Goal: Transaction & Acquisition: Purchase product/service

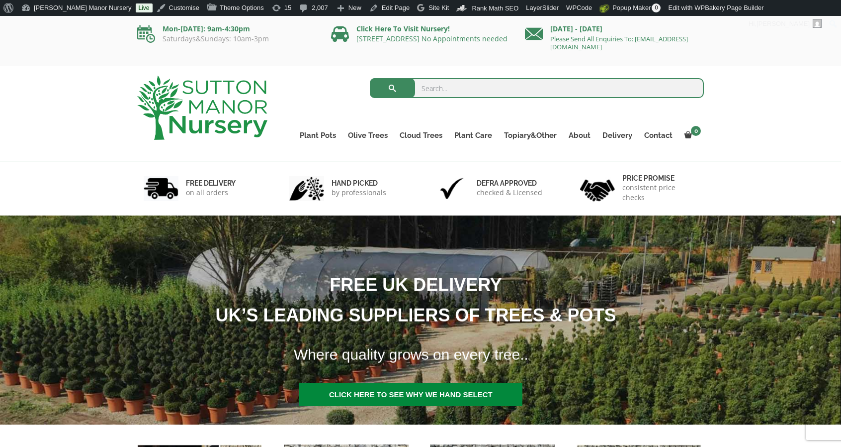
click at [469, 85] on input "search" at bounding box center [537, 88] width 335 height 20
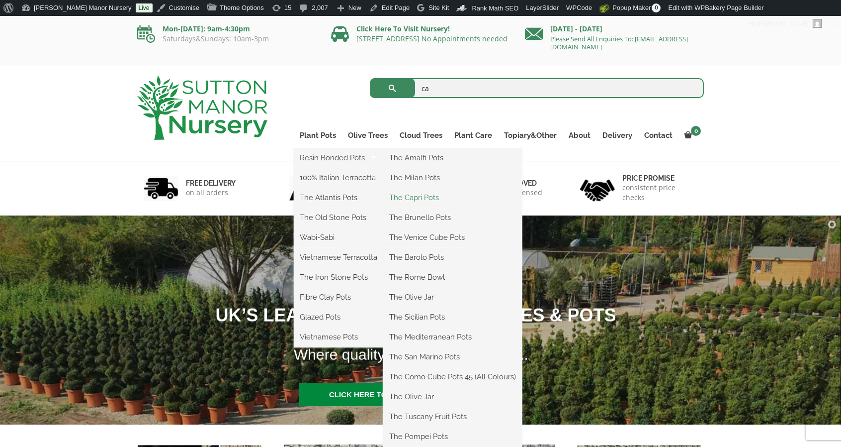
type input "ca"
click at [401, 200] on link "The Capri Pots" at bounding box center [452, 197] width 139 height 15
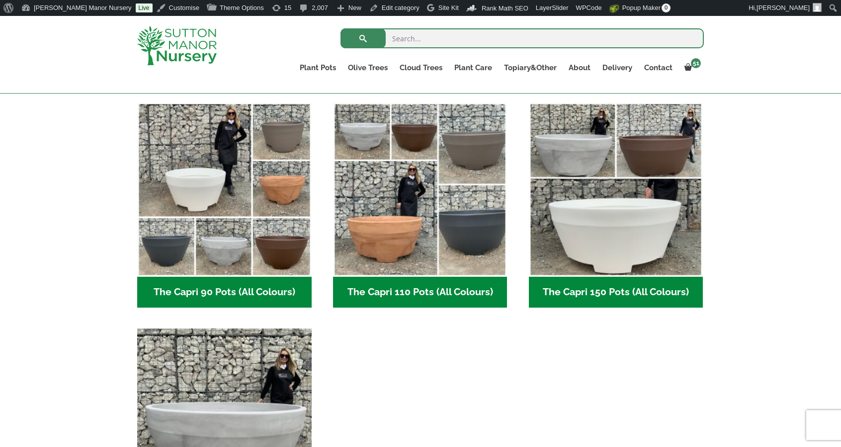
scroll to position [479, 0]
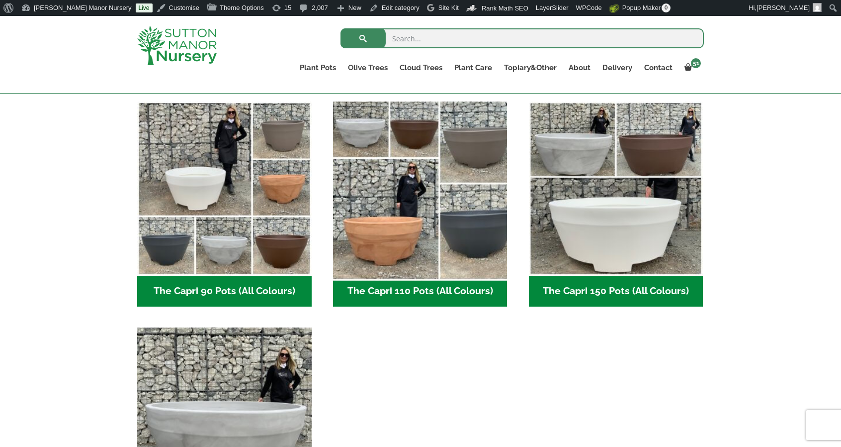
click at [408, 183] on img "Visit product category The Capri 110 Pots (All Colours)" at bounding box center [420, 188] width 183 height 183
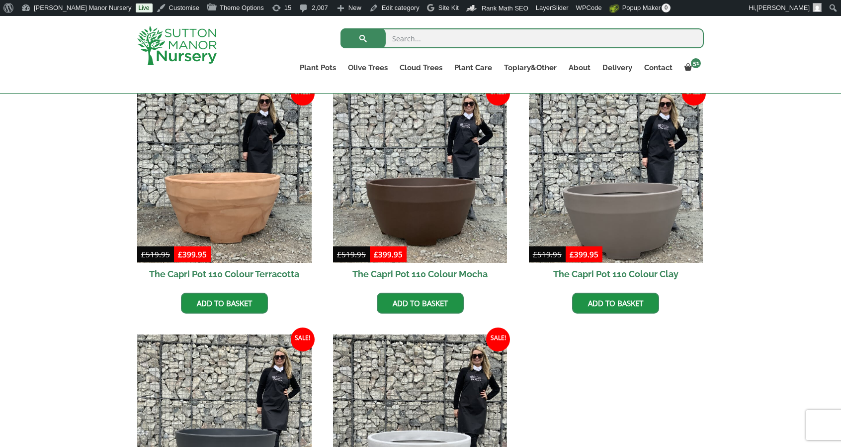
scroll to position [260, 0]
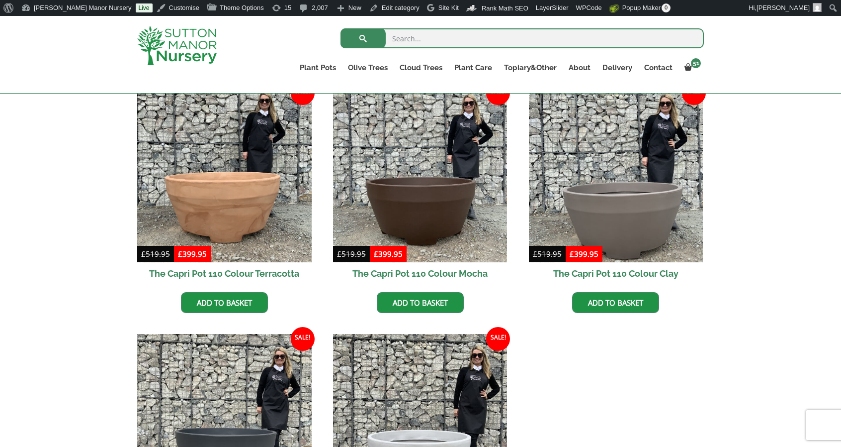
click at [408, 183] on img at bounding box center [420, 175] width 175 height 175
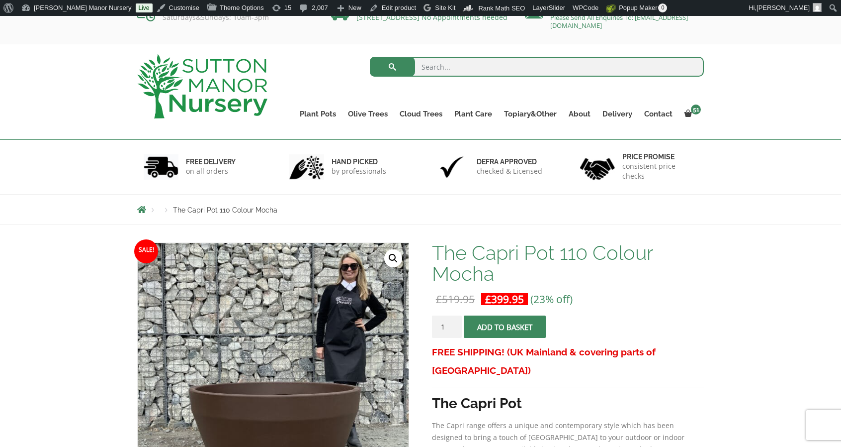
scroll to position [16, 0]
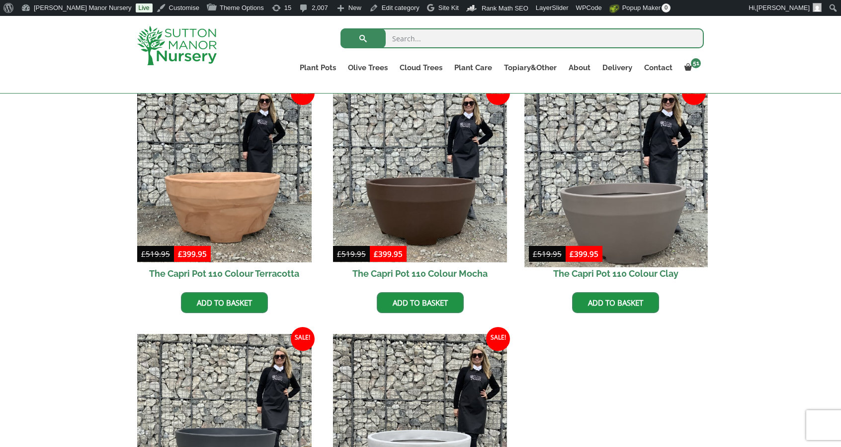
click at [681, 169] on img at bounding box center [616, 175] width 183 height 183
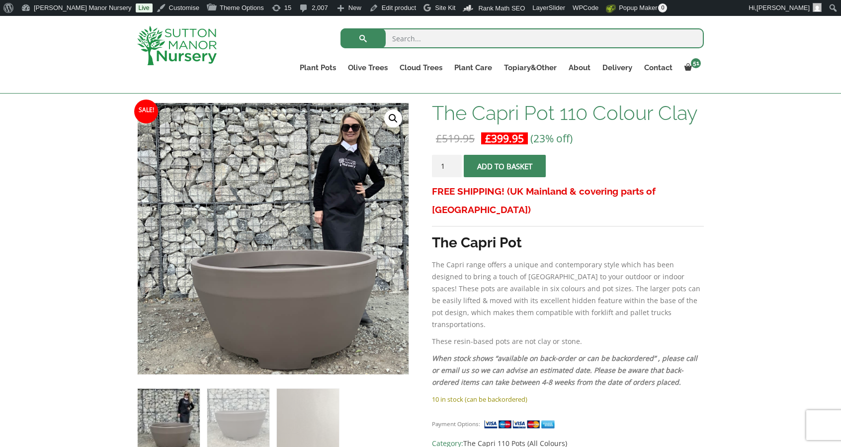
scroll to position [143, 0]
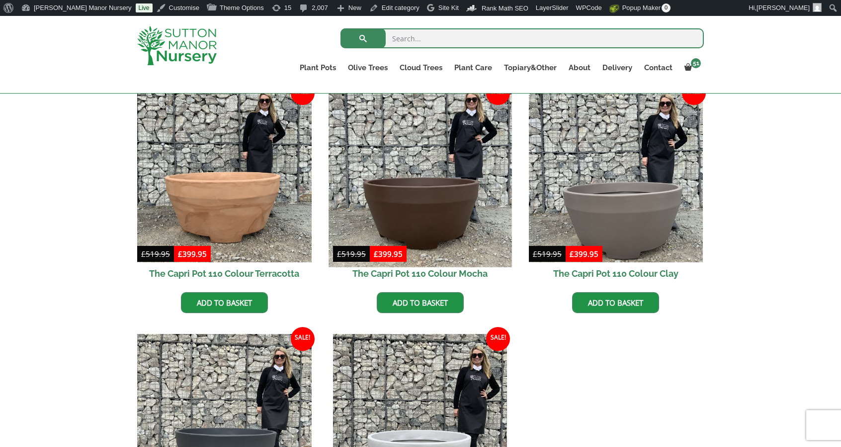
click at [388, 185] on img at bounding box center [420, 175] width 183 height 183
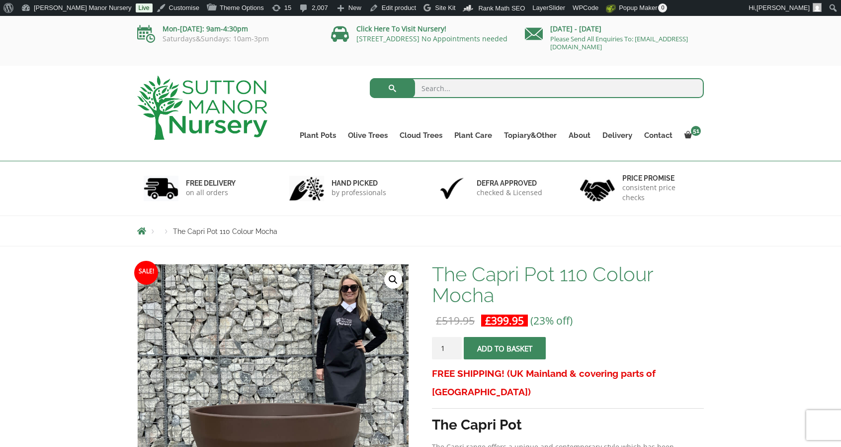
click at [188, 105] on img at bounding box center [202, 108] width 130 height 64
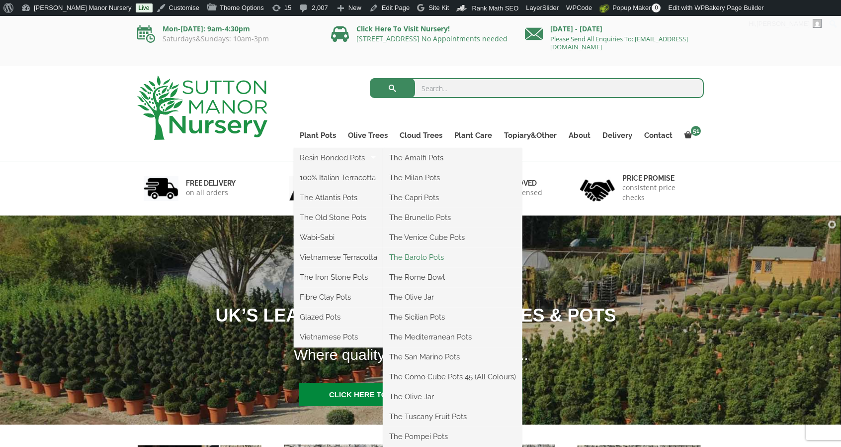
click at [408, 253] on link "The Barolo Pots" at bounding box center [452, 257] width 139 height 15
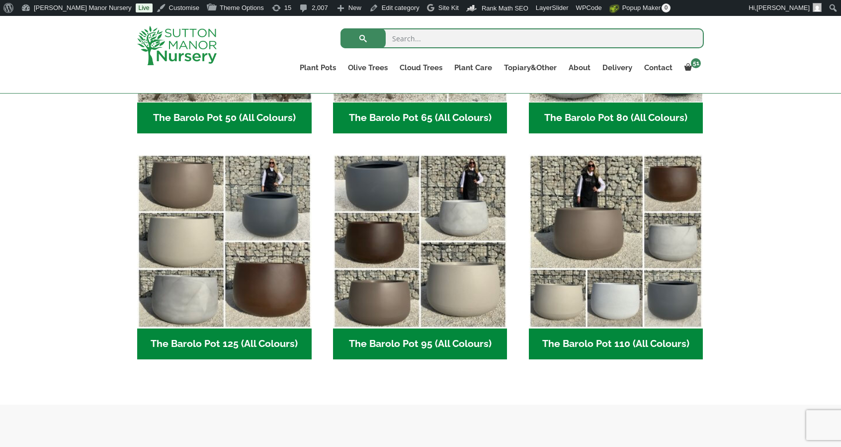
scroll to position [427, 0]
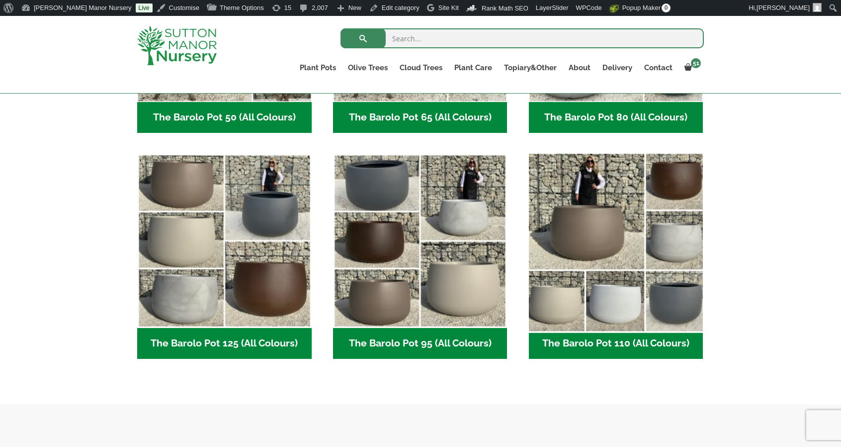
click at [591, 213] on img "Visit product category The Barolo Pot 110 (All Colours)" at bounding box center [616, 240] width 183 height 183
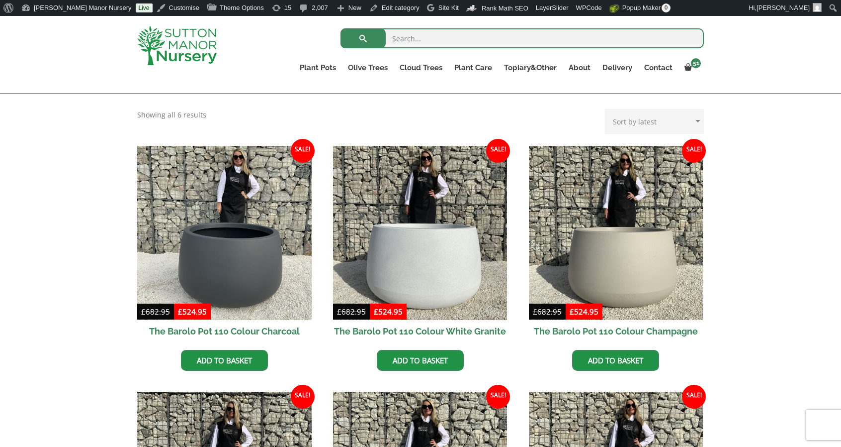
scroll to position [203, 0]
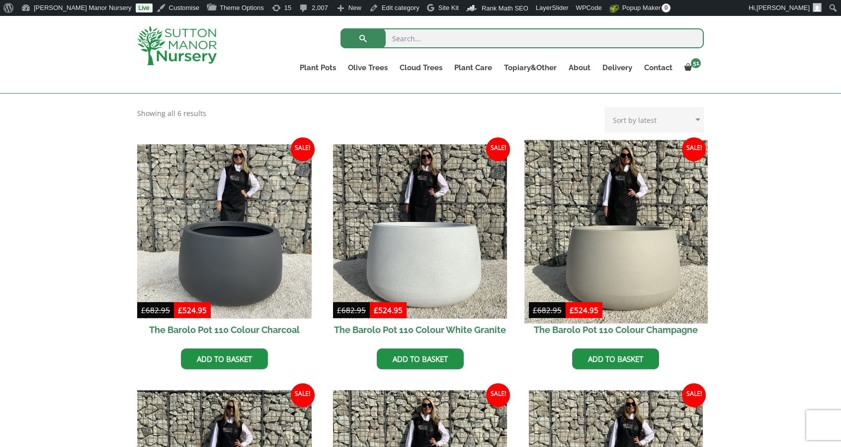
drag, startPoint x: 0, startPoint y: 0, endPoint x: 591, endPoint y: 213, distance: 628.0
click at [591, 213] on img at bounding box center [616, 231] width 183 height 183
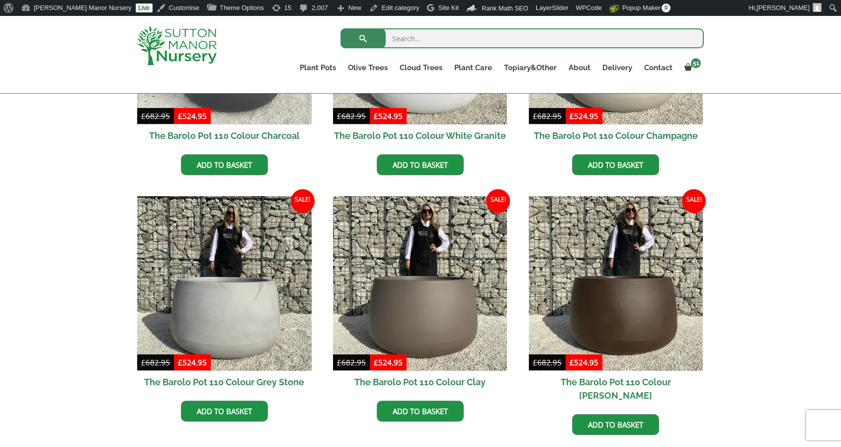
scroll to position [412, 0]
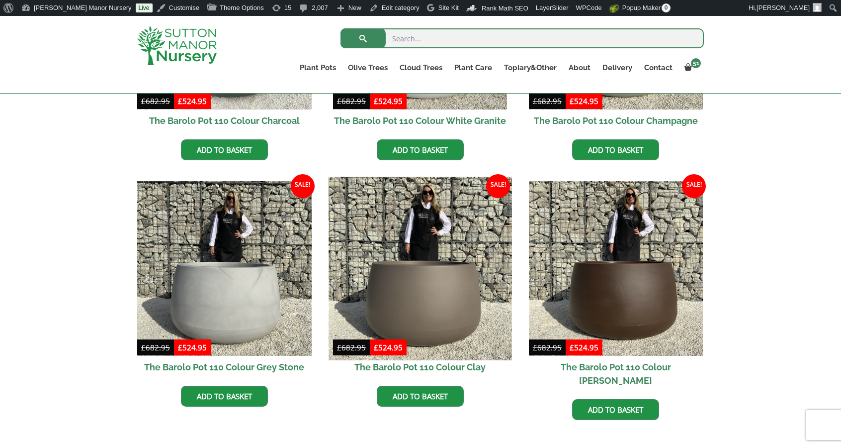
click at [414, 225] on img at bounding box center [420, 268] width 183 height 183
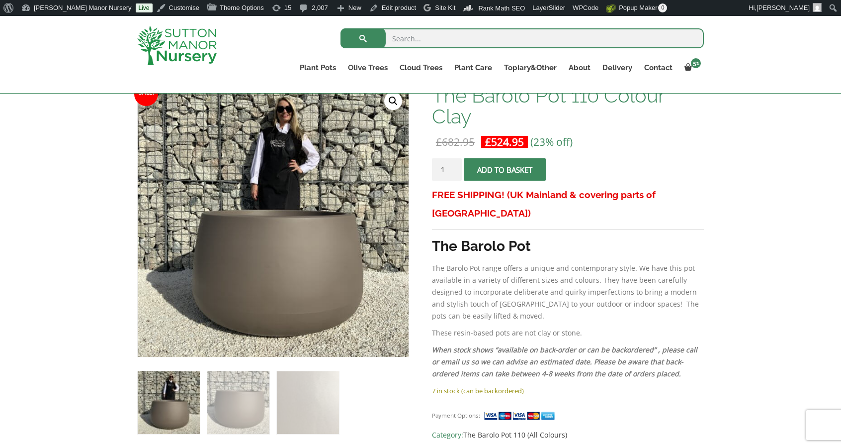
scroll to position [156, 0]
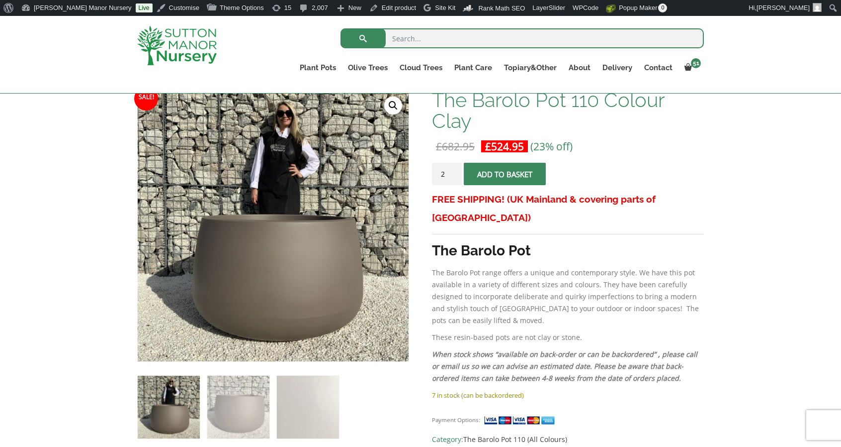
click at [455, 171] on input "2" at bounding box center [447, 174] width 30 height 22
click at [455, 171] on input "3" at bounding box center [447, 174] width 30 height 22
type input "4"
click at [455, 171] on input "4" at bounding box center [447, 174] width 30 height 22
click at [505, 174] on span "submit" at bounding box center [505, 174] width 0 height 0
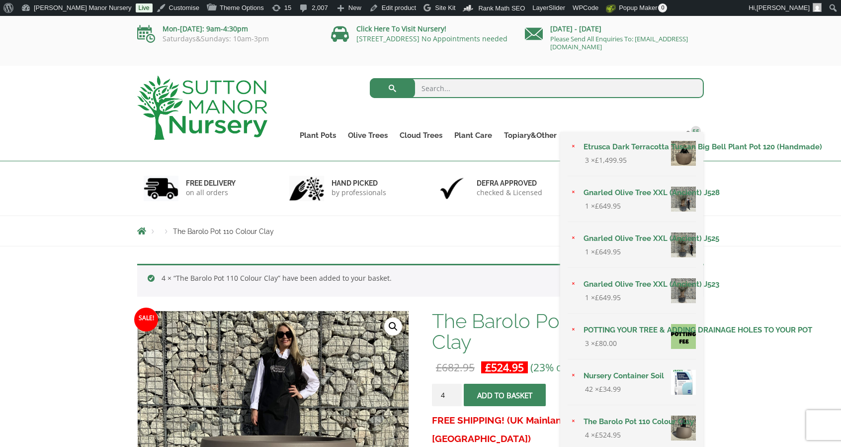
click at [578, 143] on link "Etrusca Dark Terracotta Tuscan Big Bell Plant Pot 120 (Handmade)" at bounding box center [637, 146] width 118 height 15
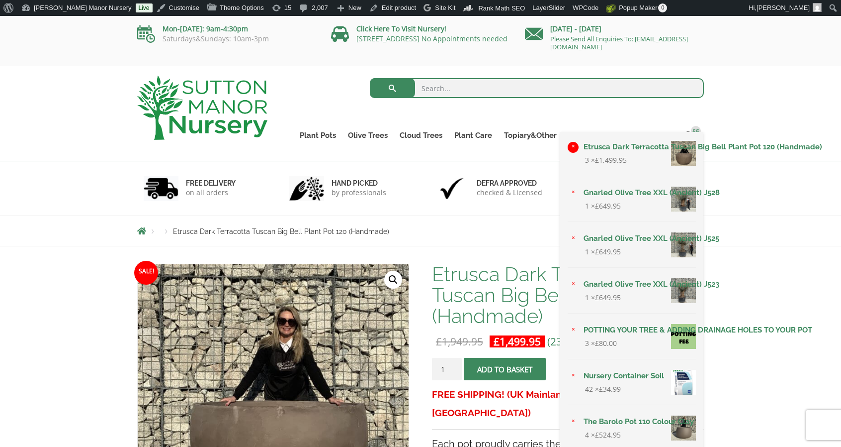
click at [572, 150] on link "×" at bounding box center [573, 147] width 11 height 11
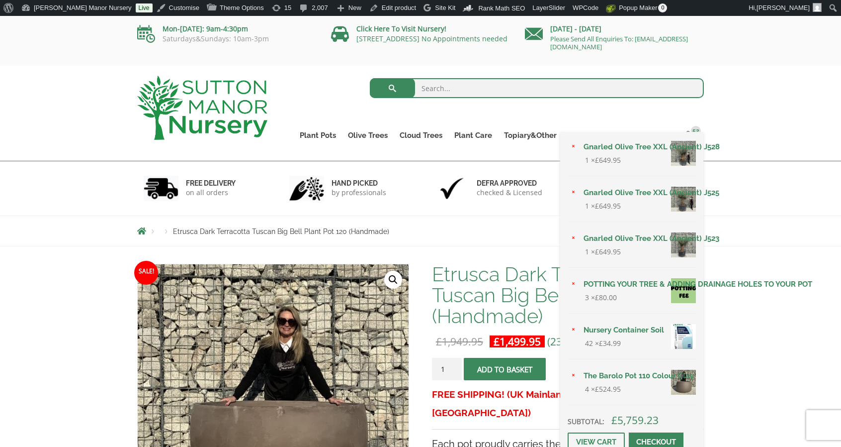
click at [572, 150] on link "×" at bounding box center [573, 147] width 11 height 11
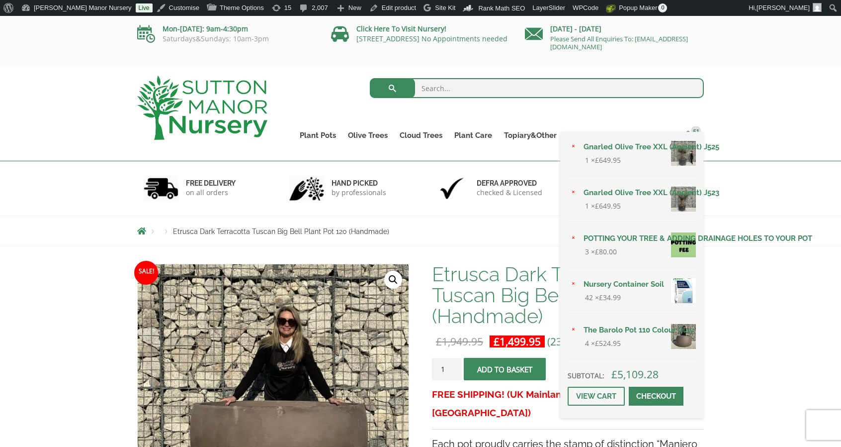
click at [572, 150] on link "×" at bounding box center [573, 147] width 11 height 11
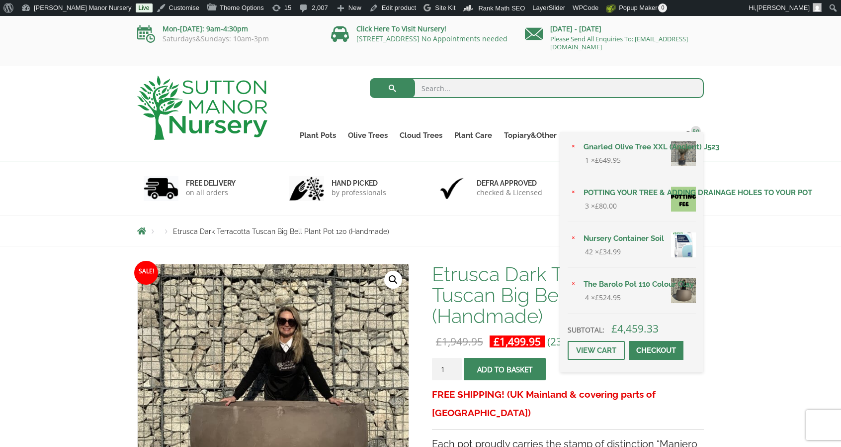
click at [572, 150] on link "×" at bounding box center [573, 147] width 11 height 11
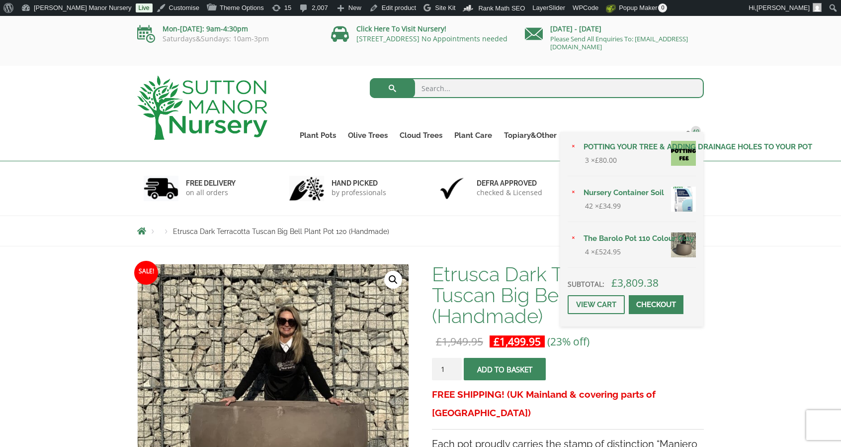
click at [572, 150] on link "×" at bounding box center [573, 147] width 11 height 11
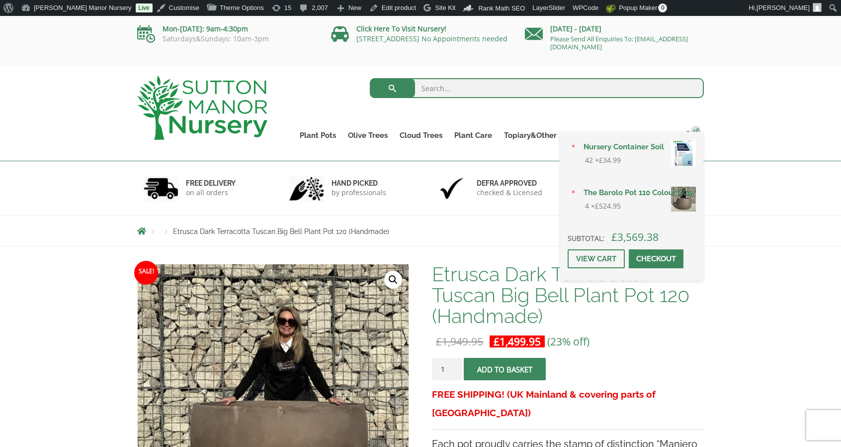
click at [572, 150] on link "×" at bounding box center [573, 147] width 11 height 11
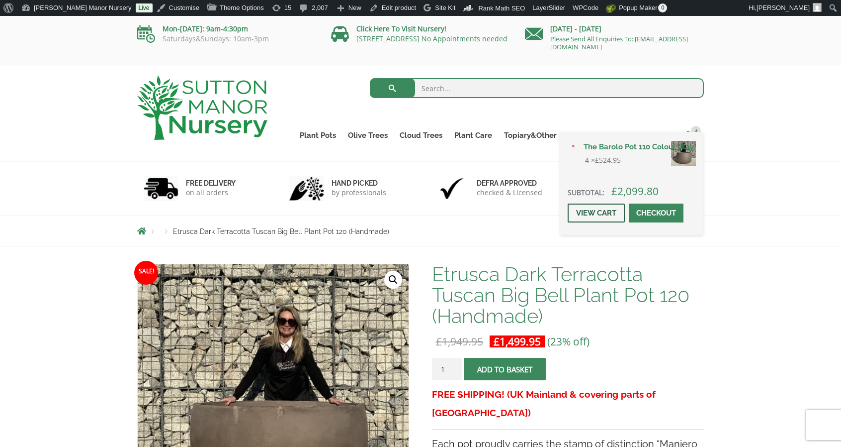
click at [604, 209] on link "View cart" at bounding box center [596, 212] width 57 height 19
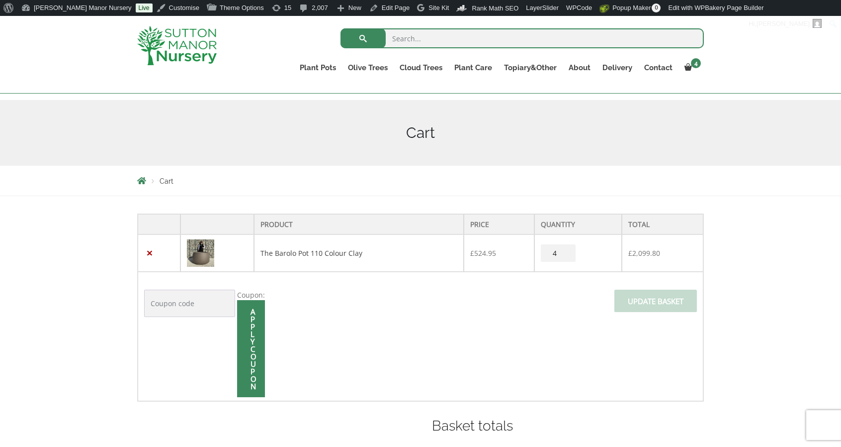
scroll to position [96, 0]
drag, startPoint x: 260, startPoint y: 252, endPoint x: 684, endPoint y: 249, distance: 424.7
click at [684, 249] on tr "× The Barolo Pot 110 Colour Clay £ 524.95 The Barolo Pot 110 Colour Clay quanti…" at bounding box center [421, 254] width 566 height 37
copy tr "The Barolo Pot 110 Colour Clay £ 524.95 The Barolo Pot 110 Colour Clay quantity…"
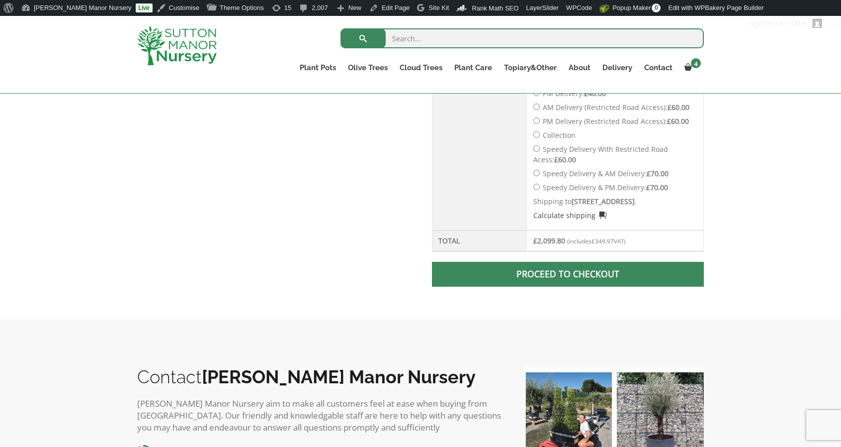
scroll to position [540, 0]
drag, startPoint x: 630, startPoint y: 250, endPoint x: 566, endPoint y: 254, distance: 63.8
click at [566, 251] on td "£ 2,099.80 (includes £ 349.97 VAT)" at bounding box center [616, 240] width 176 height 21
copy small "(includes £ 349.97 VAT)"
drag, startPoint x: 161, startPoint y: 78, endPoint x: 179, endPoint y: 42, distance: 40.0
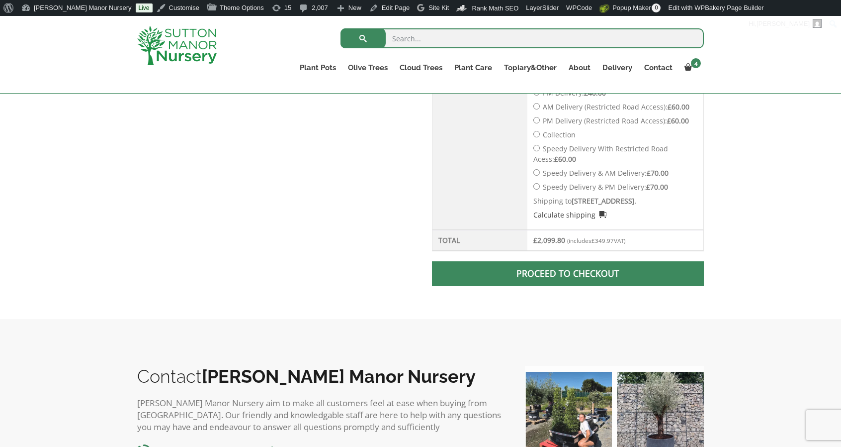
click at [179, 42] on div "Search for: Plant Pots Resin Bonded Pots The Amalfi Pots The Milan Pots The Cap…" at bounding box center [420, 55] width 841 height 78
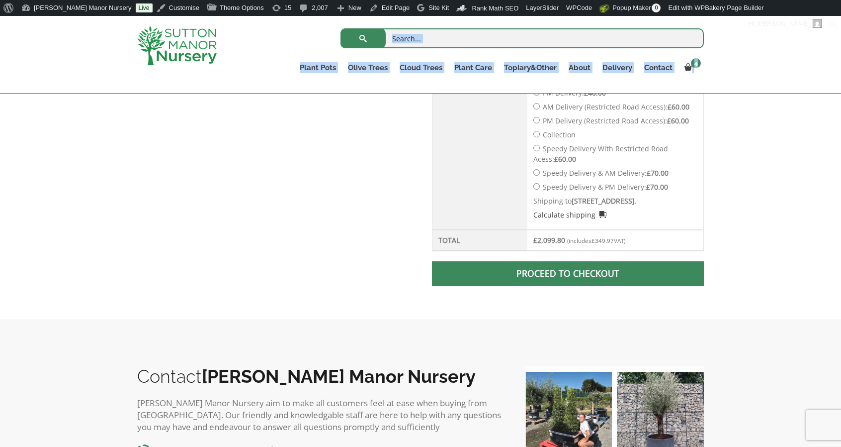
click at [179, 42] on img at bounding box center [177, 45] width 80 height 39
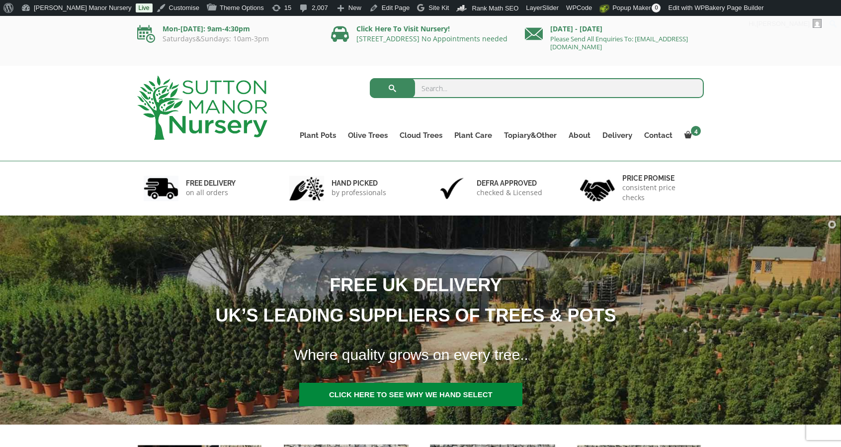
click at [499, 78] on input "search" at bounding box center [537, 88] width 335 height 20
type input "como rectangle"
click at [500, 94] on input "como rectangle" at bounding box center [537, 88] width 335 height 20
click at [370, 78] on button "submit" at bounding box center [392, 88] width 45 height 20
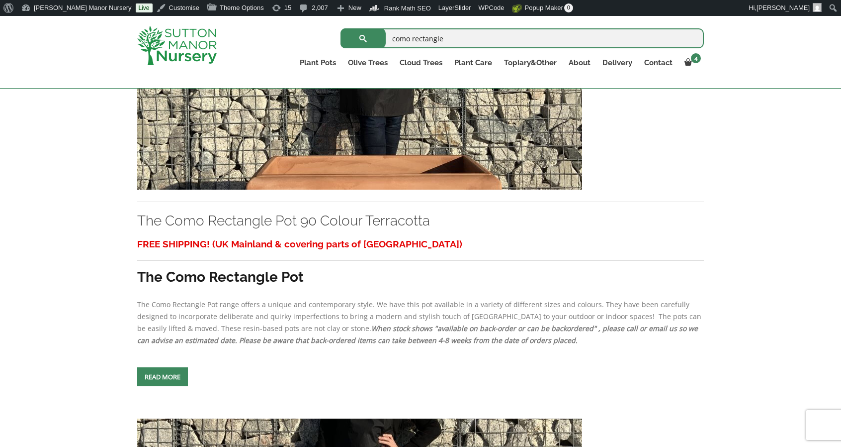
scroll to position [696, 0]
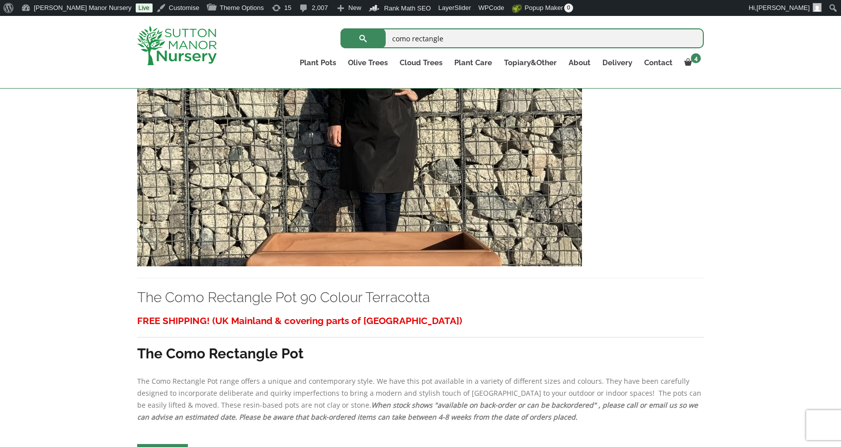
click at [449, 205] on img at bounding box center [359, 159] width 445 height 214
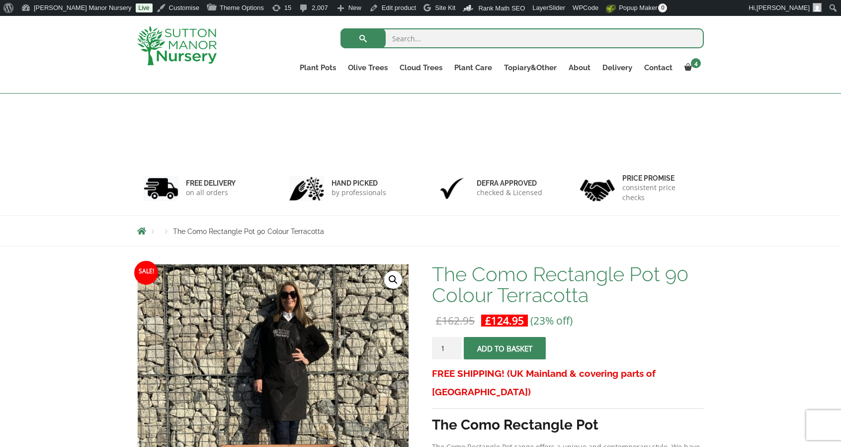
scroll to position [84, 0]
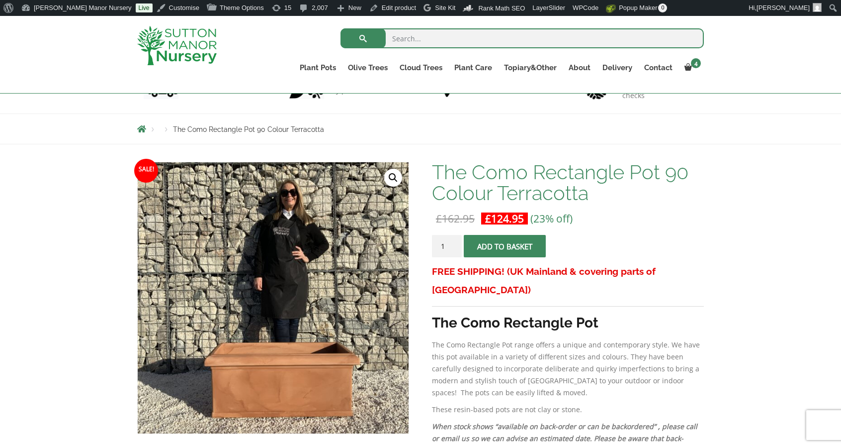
click at [206, 55] on img at bounding box center [177, 45] width 80 height 39
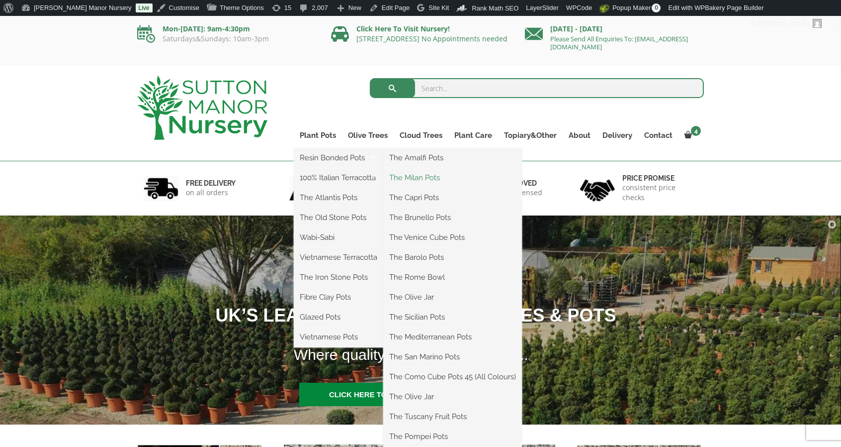
click at [420, 171] on link "The Milan Pots" at bounding box center [452, 177] width 139 height 15
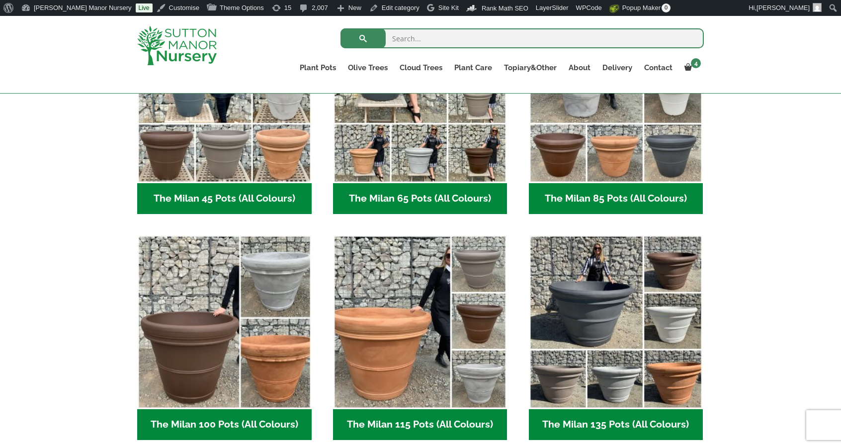
scroll to position [448, 0]
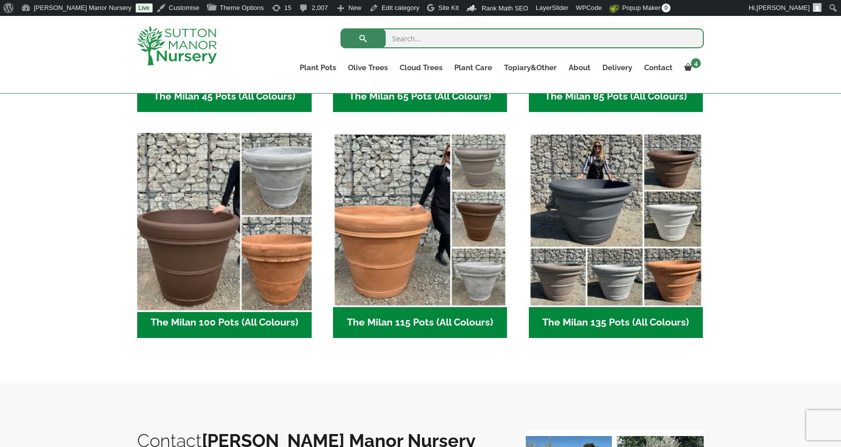
click at [279, 240] on img "Visit product category The Milan 100 Pots (All Colours)" at bounding box center [224, 219] width 183 height 183
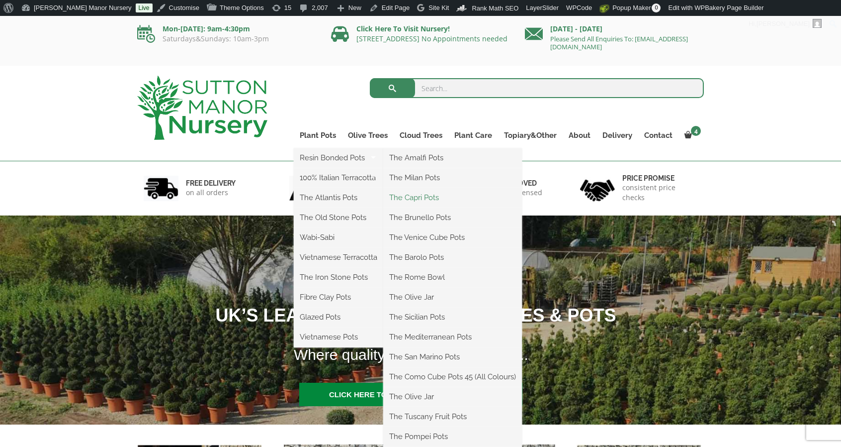
click at [441, 196] on link "The Capri Pots" at bounding box center [452, 197] width 139 height 15
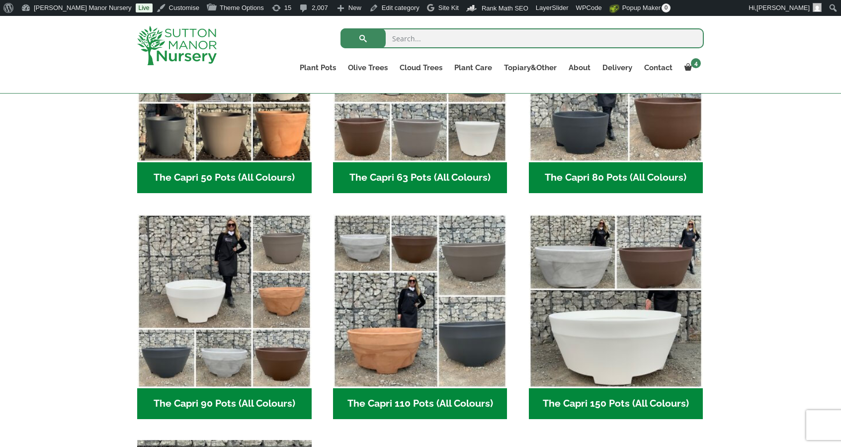
scroll to position [398, 0]
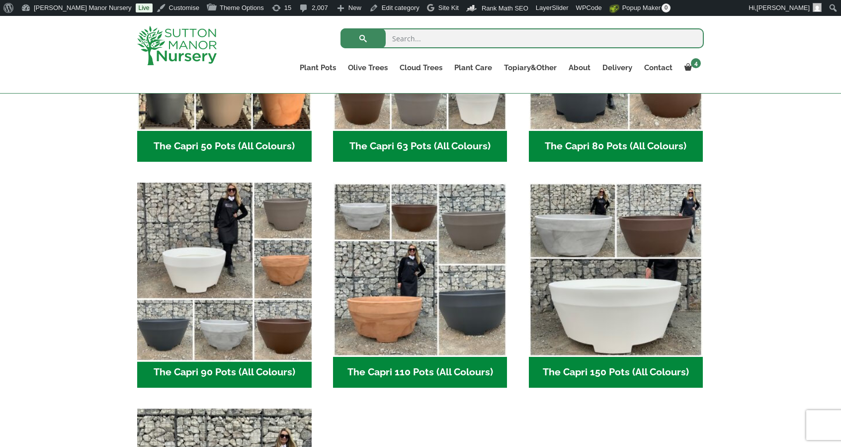
click at [293, 238] on img "Visit product category The Capri 90 Pots (All Colours)" at bounding box center [224, 269] width 183 height 183
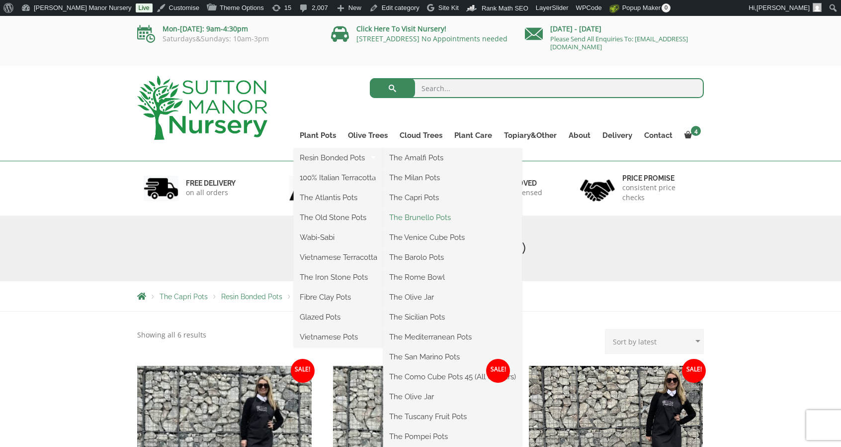
click at [439, 223] on link "The Brunello Pots" at bounding box center [452, 217] width 139 height 15
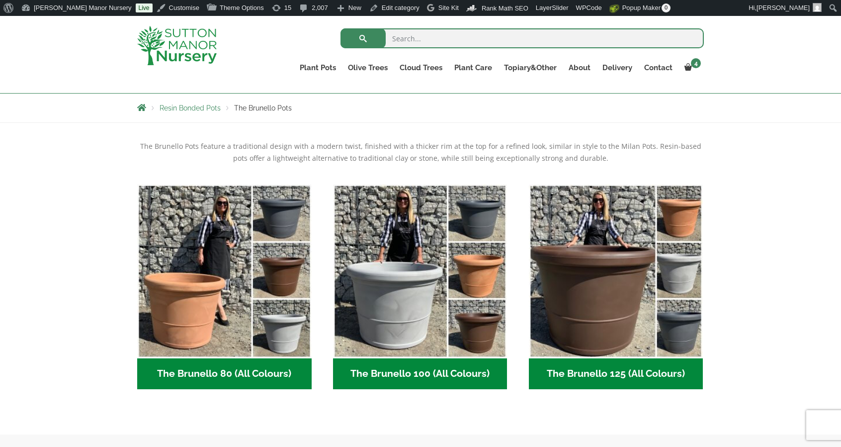
scroll to position [199, 0]
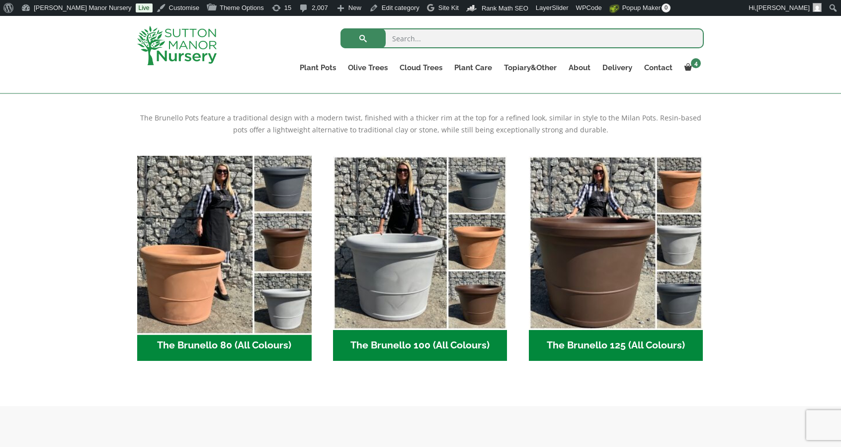
click at [156, 257] on img "Visit product category The Brunello 80 (All Colours)" at bounding box center [224, 242] width 183 height 183
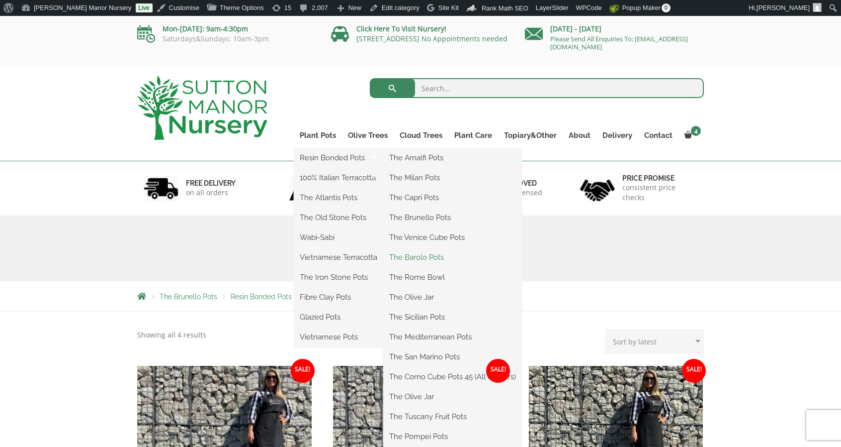
click at [445, 251] on link "The Barolo Pots" at bounding box center [452, 257] width 139 height 15
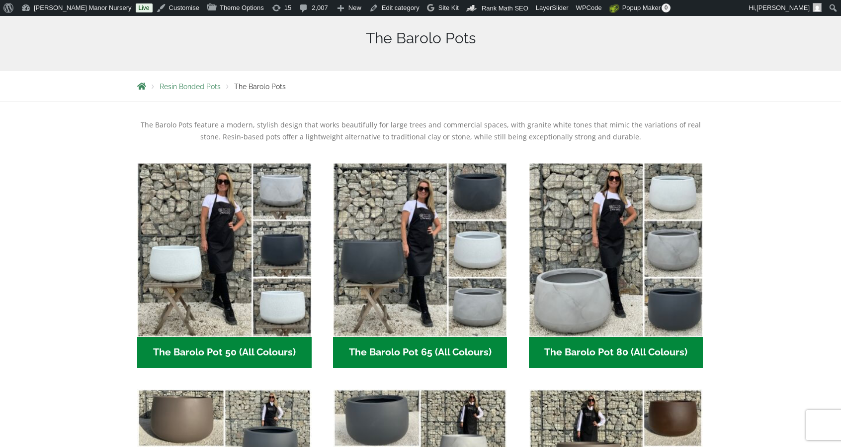
scroll to position [249, 0]
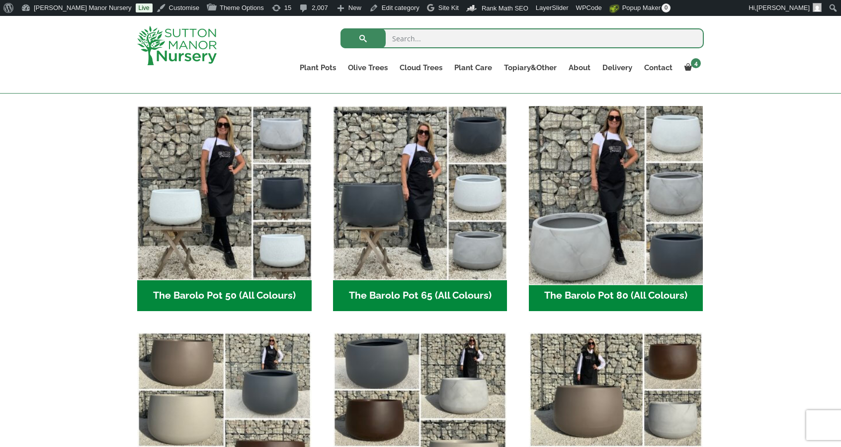
click at [557, 217] on img "Visit product category The Barolo Pot 80 (All Colours)" at bounding box center [616, 192] width 183 height 183
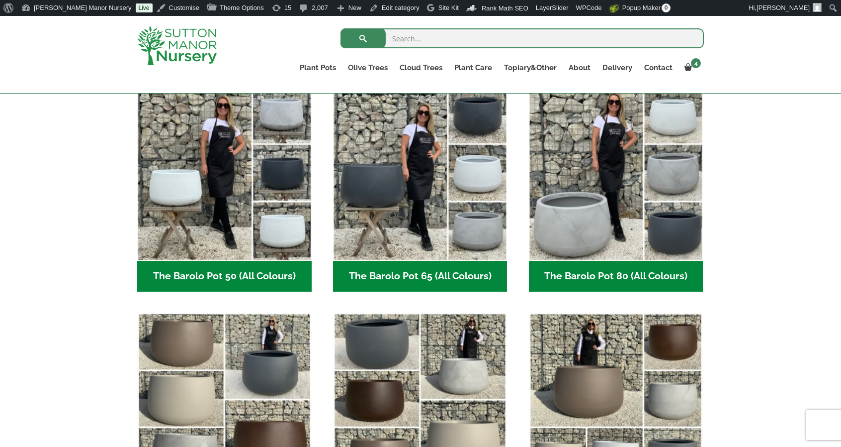
scroll to position [448, 0]
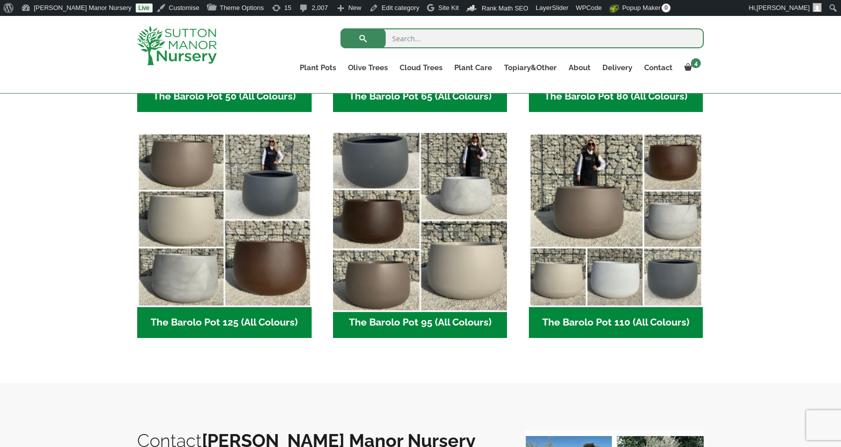
click at [501, 220] on img "Visit product category The Barolo Pot 95 (All Colours)" at bounding box center [420, 219] width 183 height 183
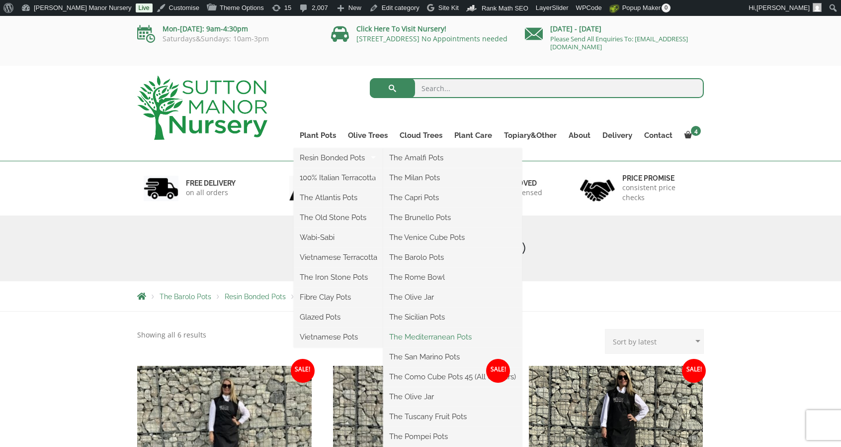
click at [428, 329] on link "The Mediterranean Pots" at bounding box center [452, 336] width 139 height 15
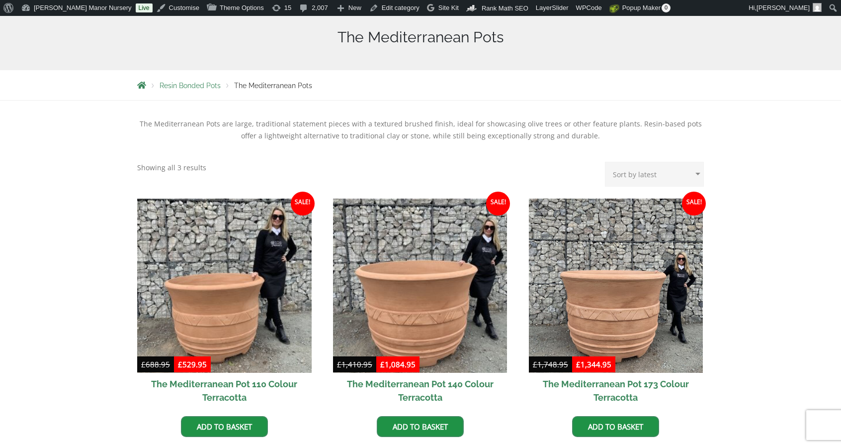
scroll to position [249, 0]
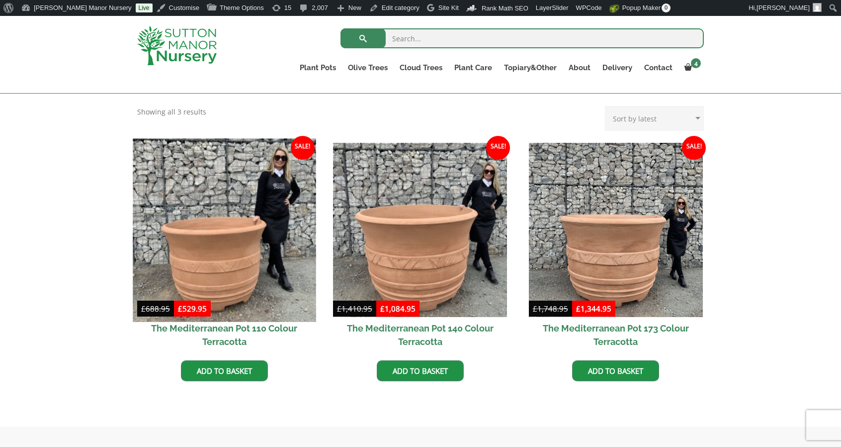
click at [221, 255] on img at bounding box center [224, 229] width 183 height 183
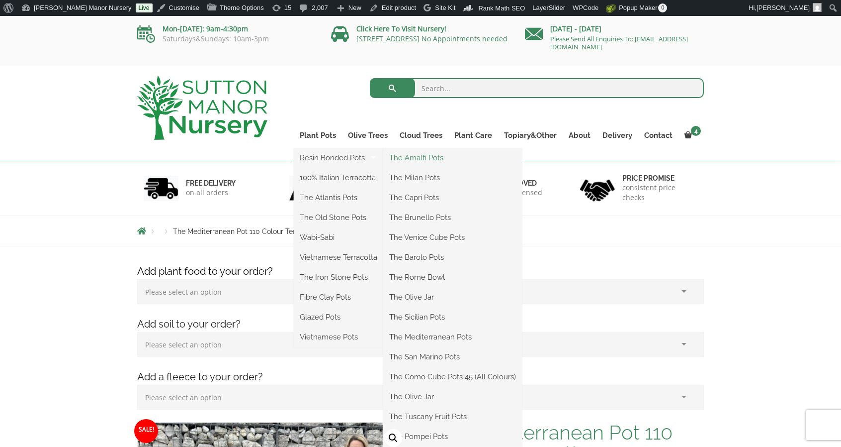
click at [413, 153] on link "The Amalfi Pots" at bounding box center [452, 157] width 139 height 15
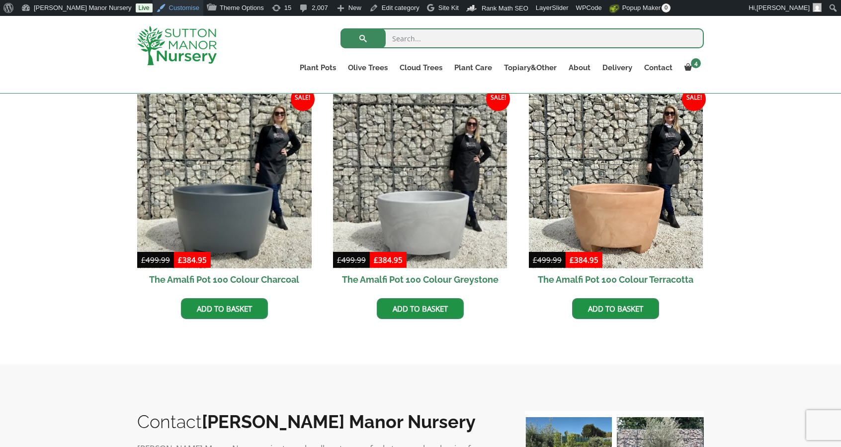
scroll to position [298, 0]
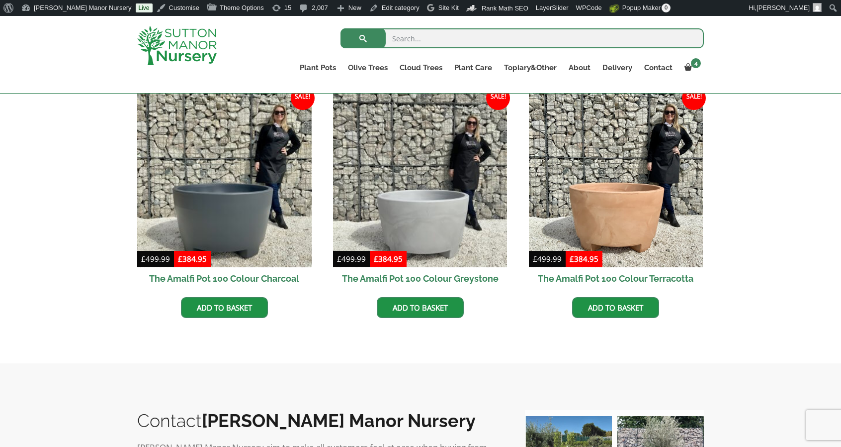
click at [172, 51] on img at bounding box center [177, 45] width 80 height 39
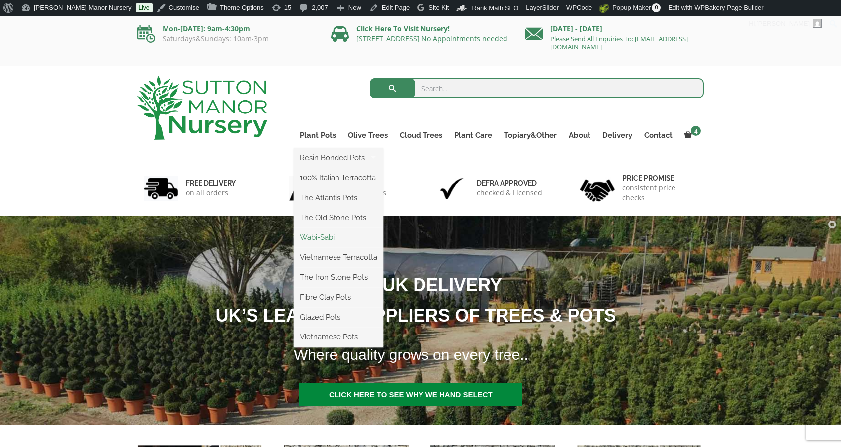
click at [329, 239] on link "Wabi-Sabi" at bounding box center [339, 237] width 90 height 15
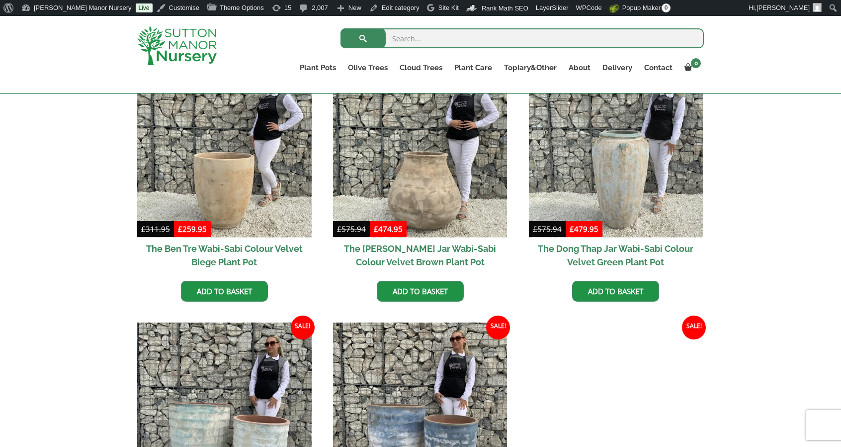
scroll to position [543, 0]
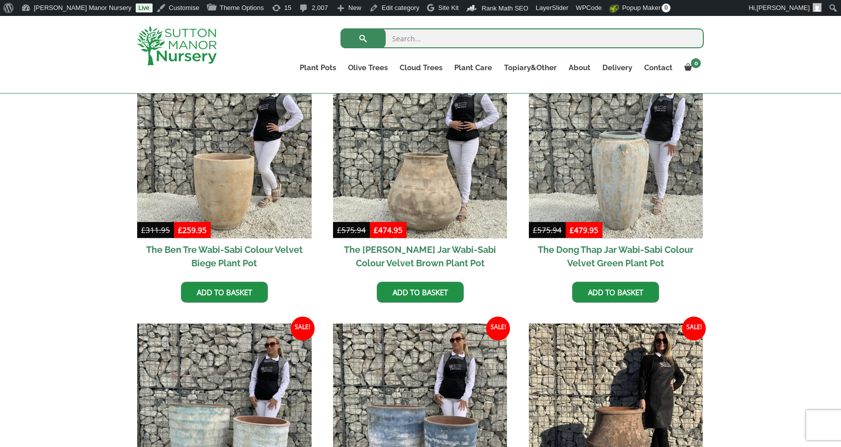
click at [198, 41] on img at bounding box center [177, 45] width 80 height 39
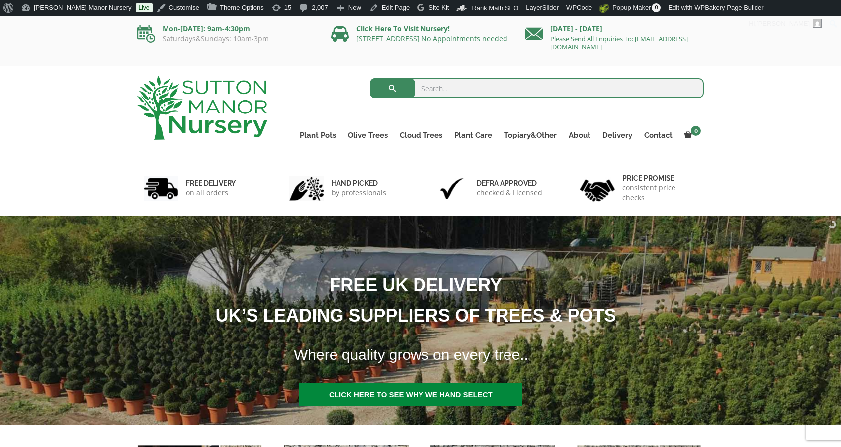
click at [442, 89] on input "search" at bounding box center [537, 88] width 335 height 20
type input "binh duong"
click at [370, 78] on button "submit" at bounding box center [392, 88] width 45 height 20
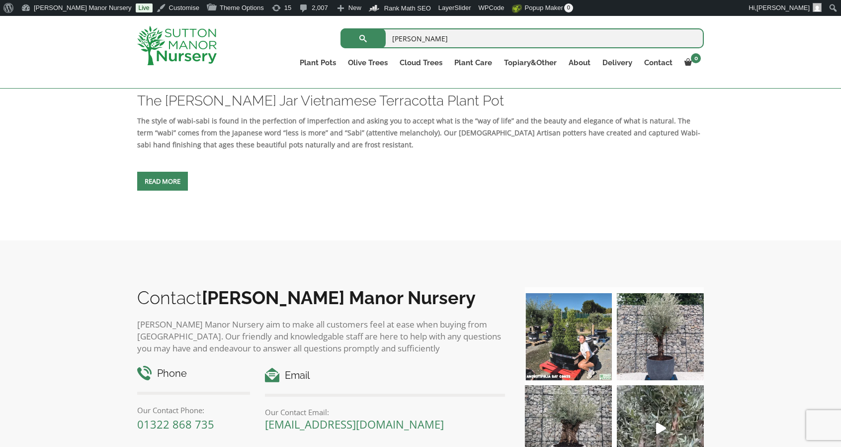
scroll to position [818, 0]
click at [203, 46] on img at bounding box center [177, 45] width 80 height 39
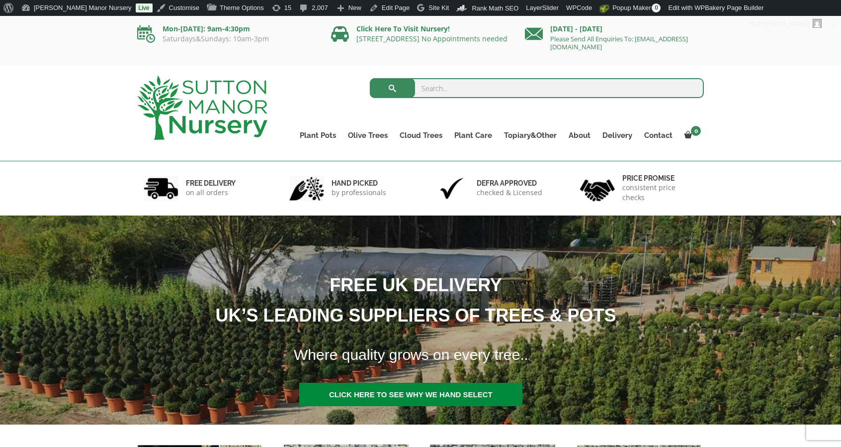
click at [438, 89] on input "search" at bounding box center [537, 88] width 335 height 20
type input "[GEOGRAPHIC_DATA]"
click at [370, 78] on button "submit" at bounding box center [392, 88] width 45 height 20
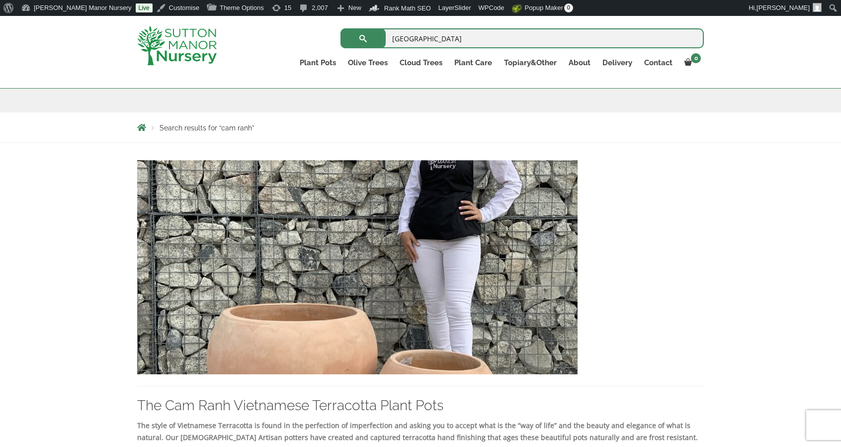
scroll to position [159, 0]
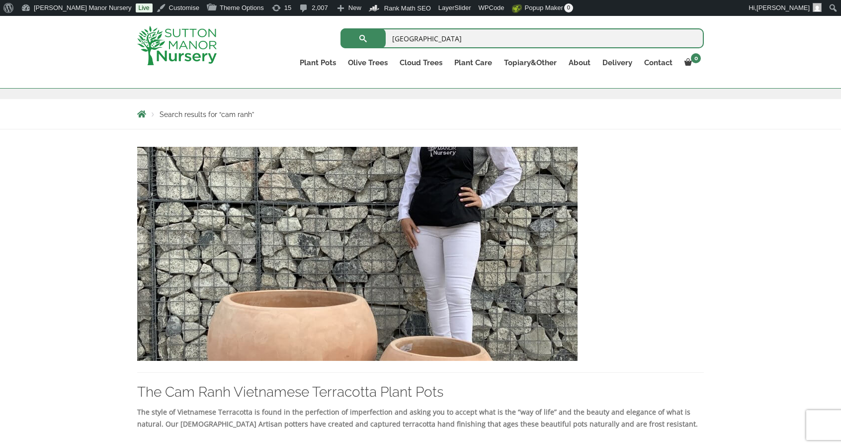
click at [207, 42] on img at bounding box center [177, 45] width 80 height 39
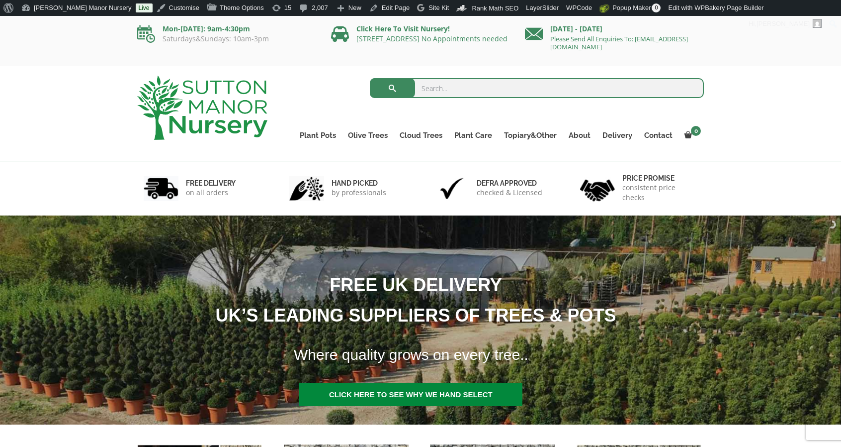
click at [508, 92] on input "search" at bounding box center [537, 88] width 335 height 20
type input "cam ranh"
click at [370, 78] on button "submit" at bounding box center [392, 88] width 45 height 20
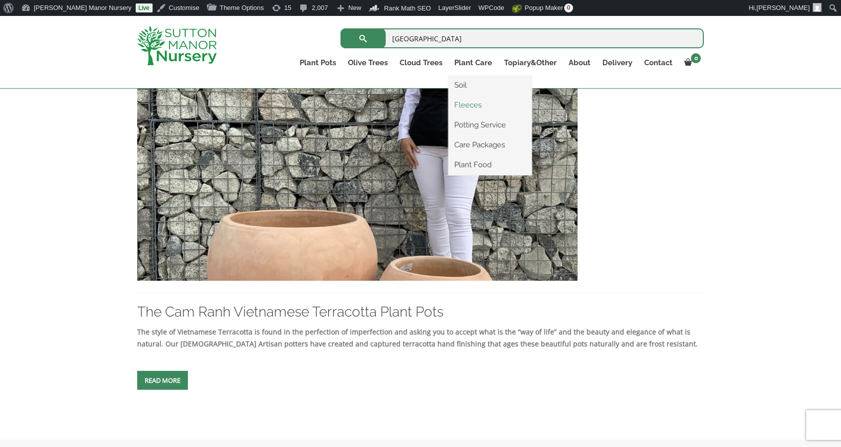
scroll to position [240, 0]
click at [472, 177] on img at bounding box center [357, 173] width 441 height 214
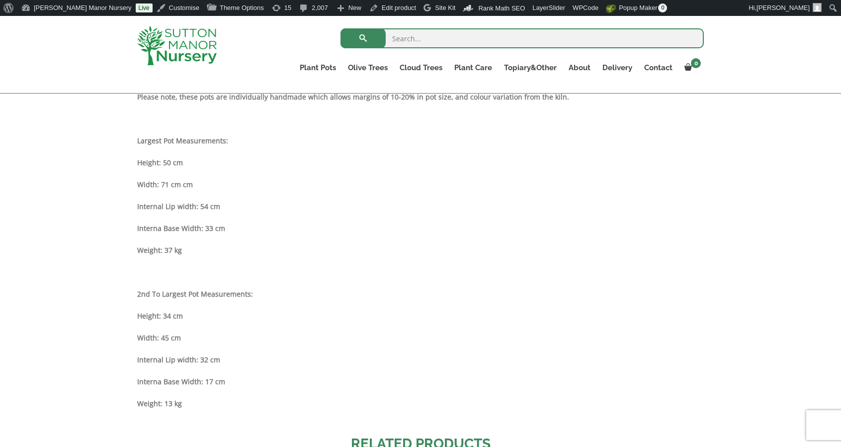
scroll to position [562, 0]
click at [474, 180] on p "Width: 71 cm cm" at bounding box center [420, 184] width 567 height 12
click at [186, 32] on img at bounding box center [177, 45] width 80 height 39
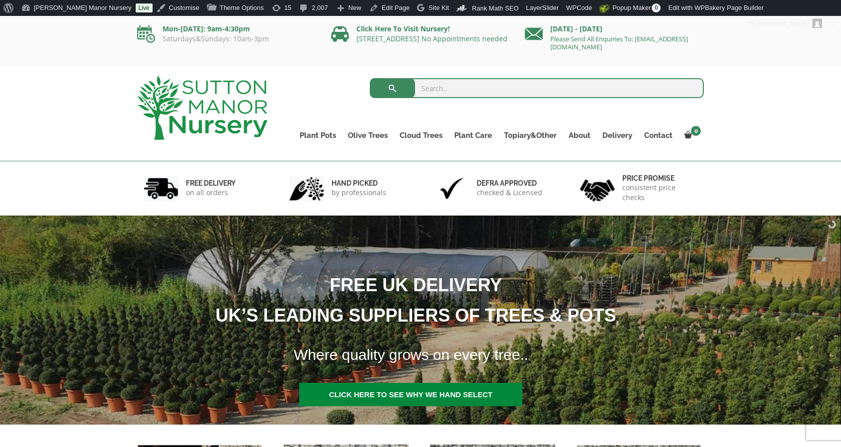
click at [458, 86] on input "search" at bounding box center [537, 88] width 335 height 20
type input "dong thap"
click at [370, 78] on button "submit" at bounding box center [392, 88] width 45 height 20
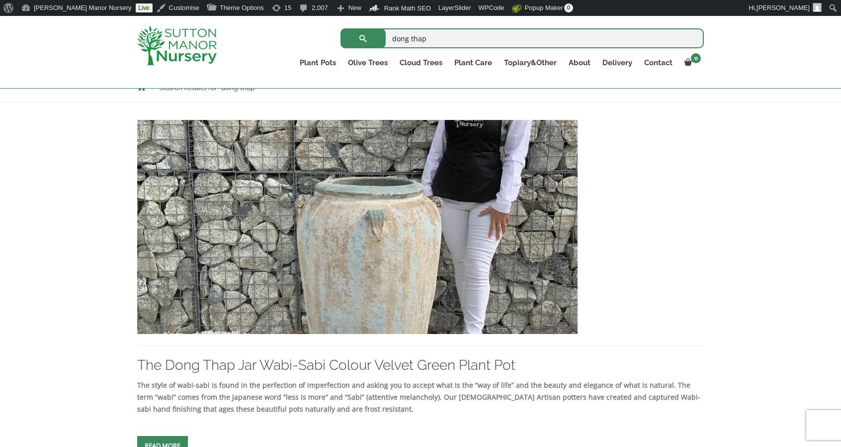
scroll to position [207, 0]
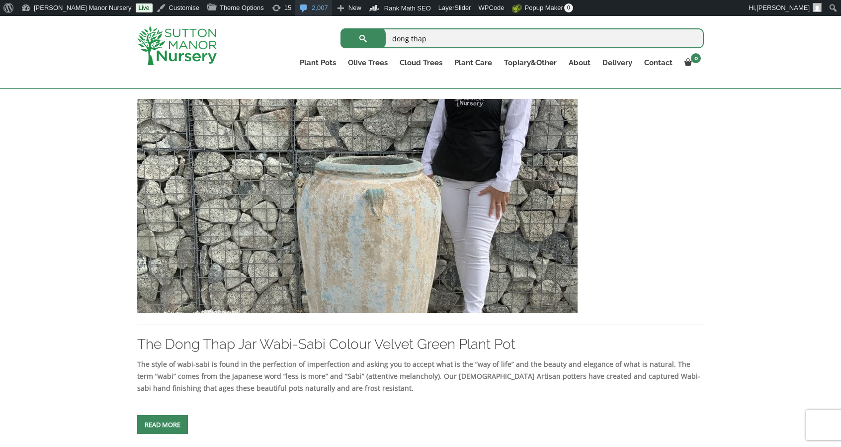
drag, startPoint x: 469, startPoint y: 48, endPoint x: 267, endPoint y: 0, distance: 208.5
click at [267, 0] on body "0 No products in the basket. Plant Pots Resin Bonded Pots The Amalfi Pots The M…" at bounding box center [420, 382] width 841 height 1147
type input "vung tau"
click at [341, 28] on button "submit" at bounding box center [363, 38] width 45 height 20
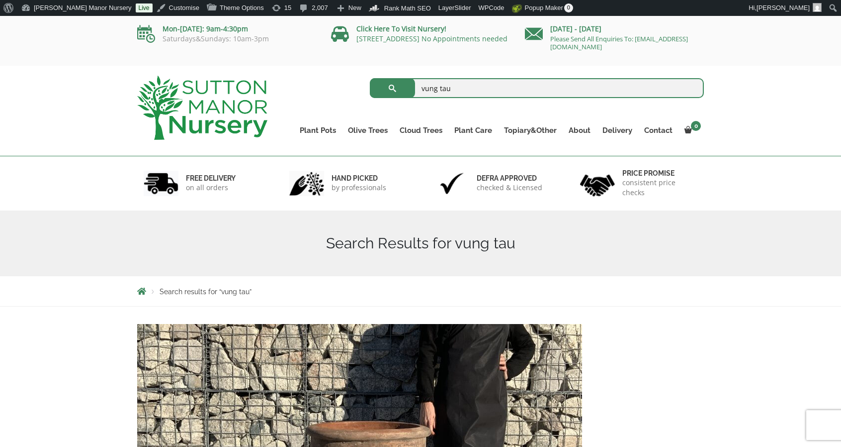
click at [659, 392] on div "The Vung Tau Jar Wabi-Sabi Colour Terra Plant Pot" at bounding box center [420, 453] width 567 height 259
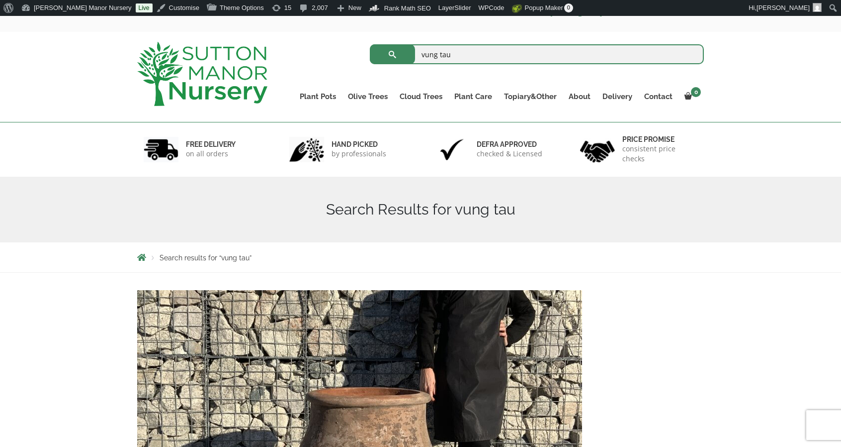
scroll to position [50, 0]
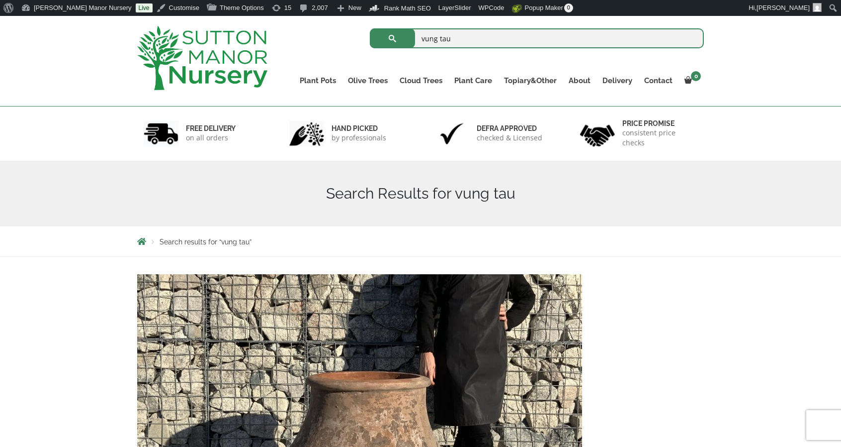
click at [224, 57] on img at bounding box center [202, 58] width 130 height 64
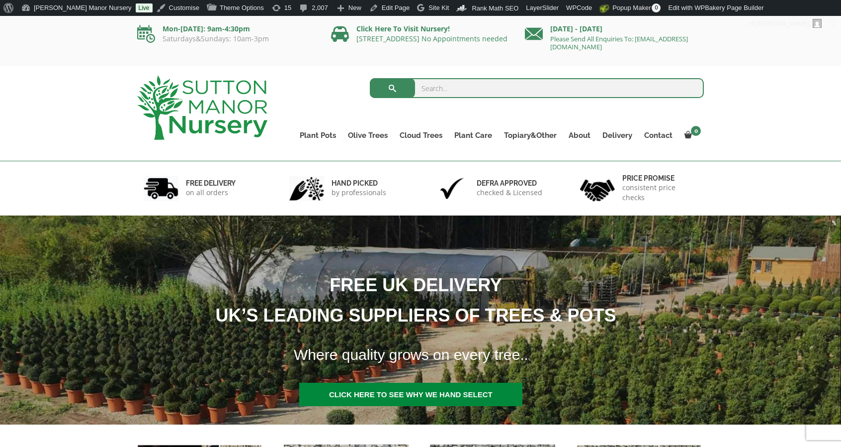
click at [568, 91] on input "search" at bounding box center [537, 88] width 335 height 20
type input "ving tao"
click at [370, 78] on button "submit" at bounding box center [392, 88] width 45 height 20
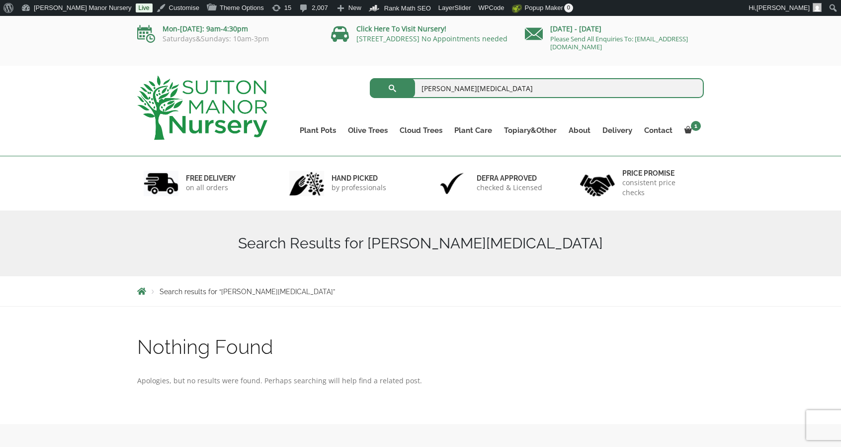
click at [568, 91] on input "[PERSON_NAME][MEDICAL_DATA]" at bounding box center [537, 88] width 335 height 20
type input "ving tau"
click at [370, 78] on button "submit" at bounding box center [392, 88] width 45 height 20
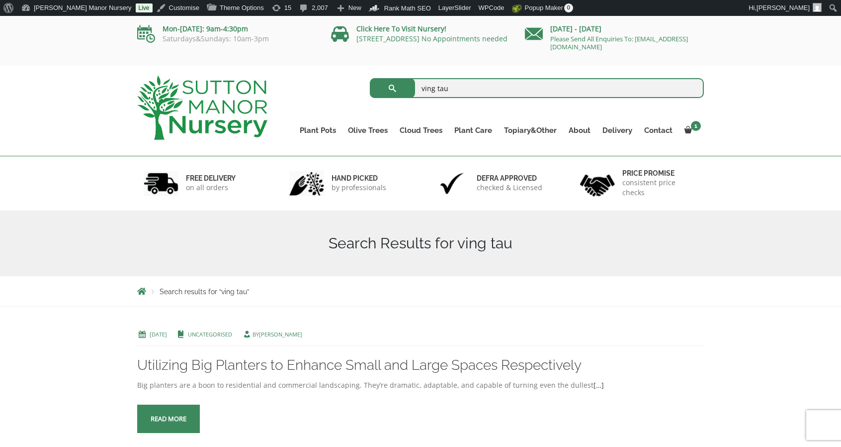
click at [568, 91] on input "ving tau" at bounding box center [537, 88] width 335 height 20
type input "vung tau"
click at [370, 78] on button "submit" at bounding box center [392, 88] width 45 height 20
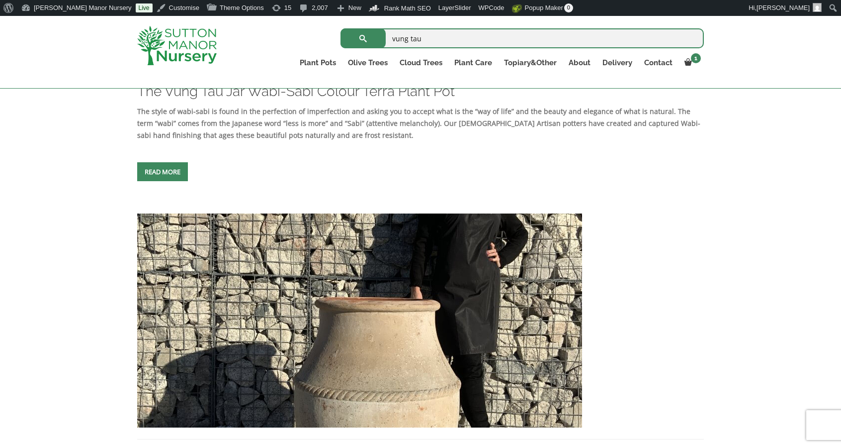
scroll to position [464, 0]
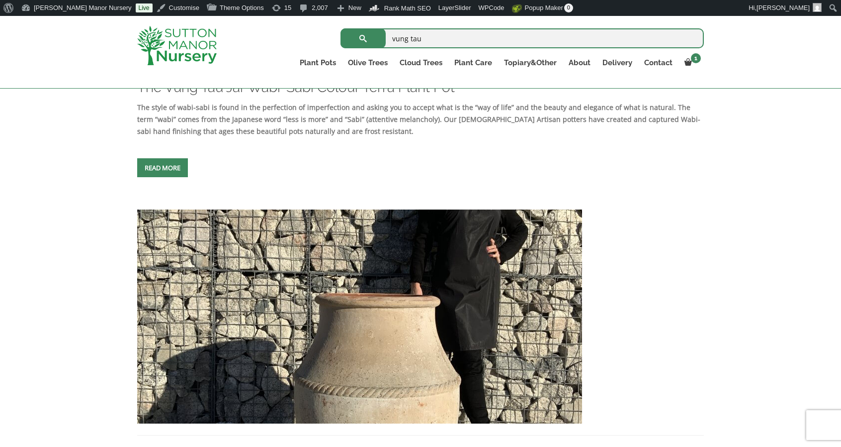
click at [184, 19] on div at bounding box center [188, 45] width 116 height 59
click at [184, 38] on img at bounding box center [177, 45] width 80 height 39
